Goal: Transaction & Acquisition: Purchase product/service

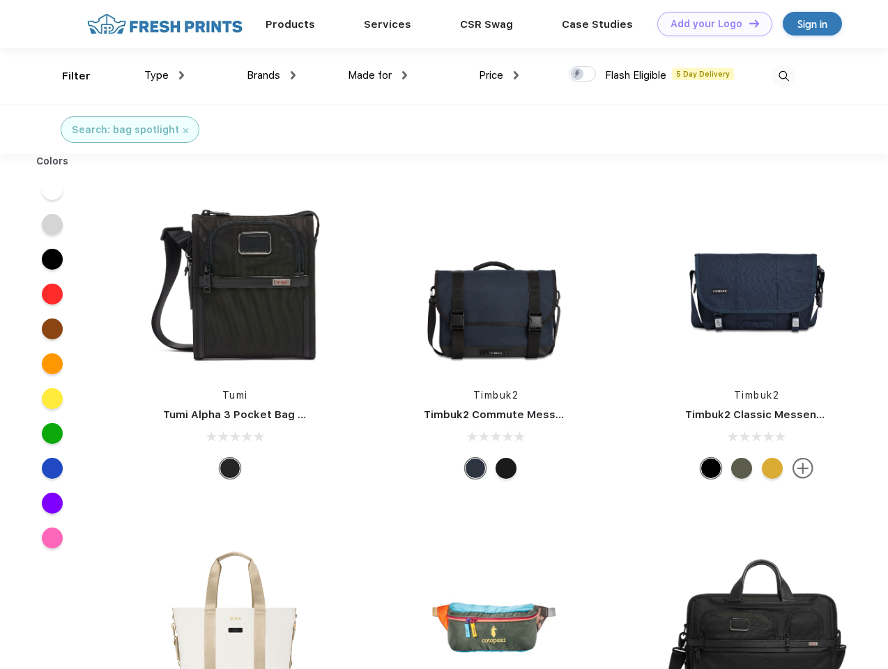
click at [710, 24] on link "Add your Logo Design Tool" at bounding box center [714, 24] width 115 height 24
click at [0, 0] on div "Design Tool" at bounding box center [0, 0] width 0 height 0
click at [748, 23] on link "Add your Logo Design Tool" at bounding box center [714, 24] width 115 height 24
click at [67, 76] on div "Filter" at bounding box center [76, 76] width 29 height 16
click at [165, 75] on span "Type" at bounding box center [156, 75] width 24 height 13
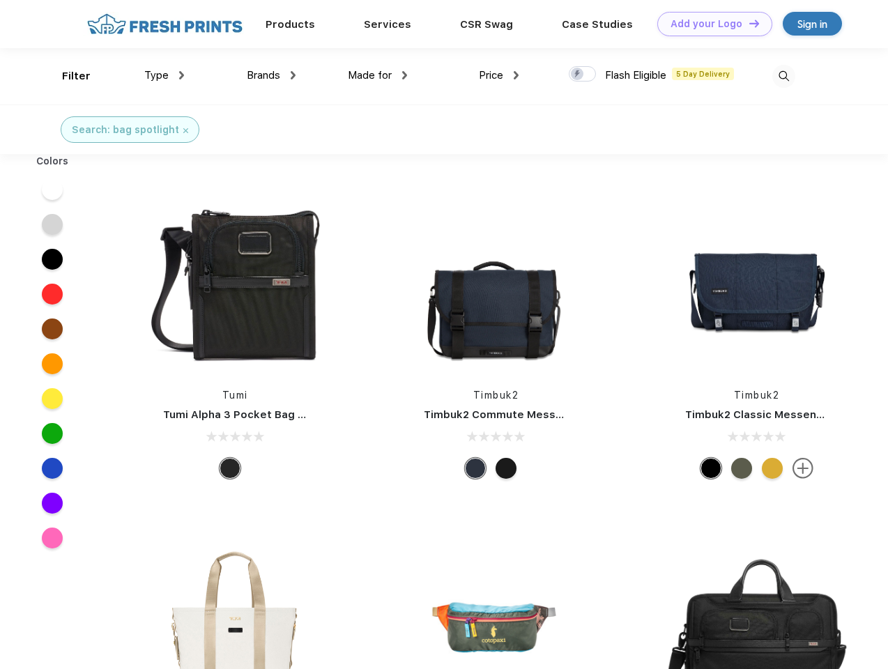
click at [271, 75] on span "Brands" at bounding box center [263, 75] width 33 height 13
click at [378, 75] on span "Made for" at bounding box center [370, 75] width 44 height 13
click at [499, 75] on span "Price" at bounding box center [491, 75] width 24 height 13
click at [583, 75] on div at bounding box center [582, 73] width 27 height 15
click at [578, 75] on input "checkbox" at bounding box center [573, 70] width 9 height 9
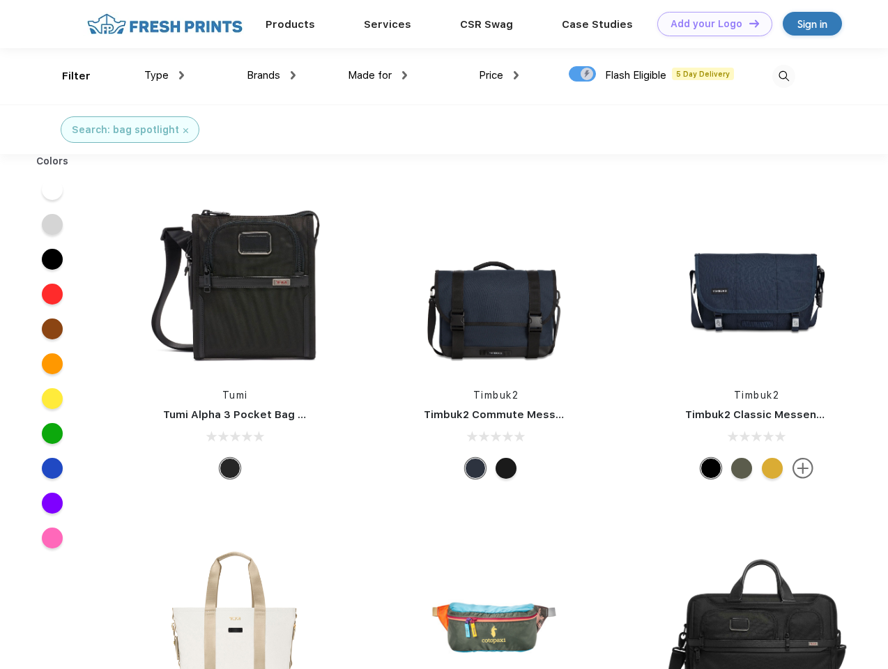
click at [783, 76] on img at bounding box center [783, 76] width 23 height 23
